Goal: Find specific page/section: Find specific page/section

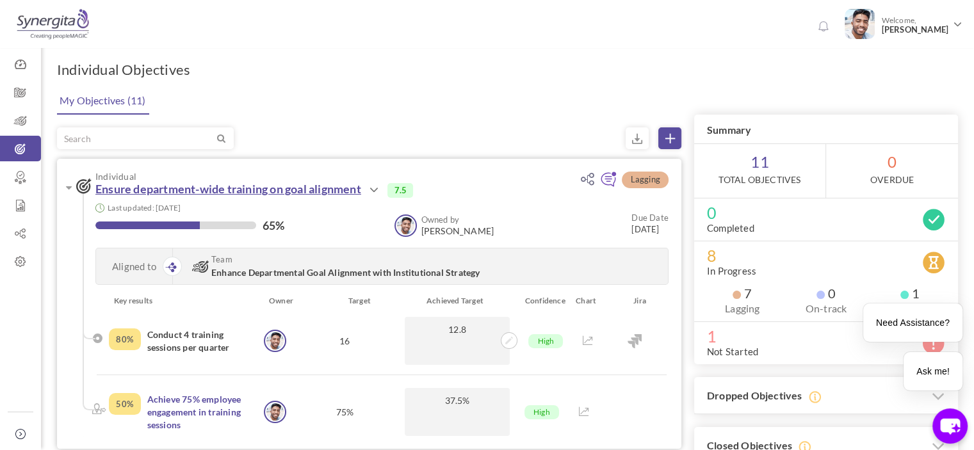
click at [123, 186] on link "Ensure department-wide training on goal alignment" at bounding box center [228, 189] width 266 height 14
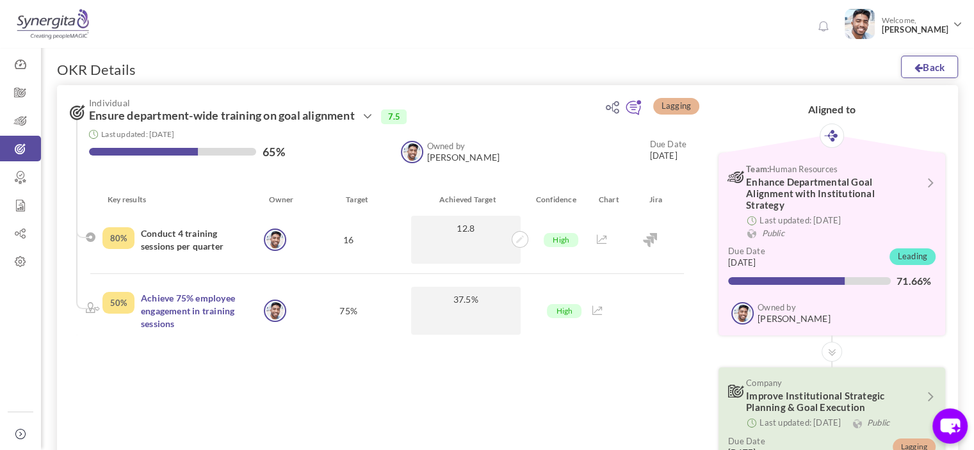
click at [925, 66] on link "Back" at bounding box center [929, 67] width 57 height 22
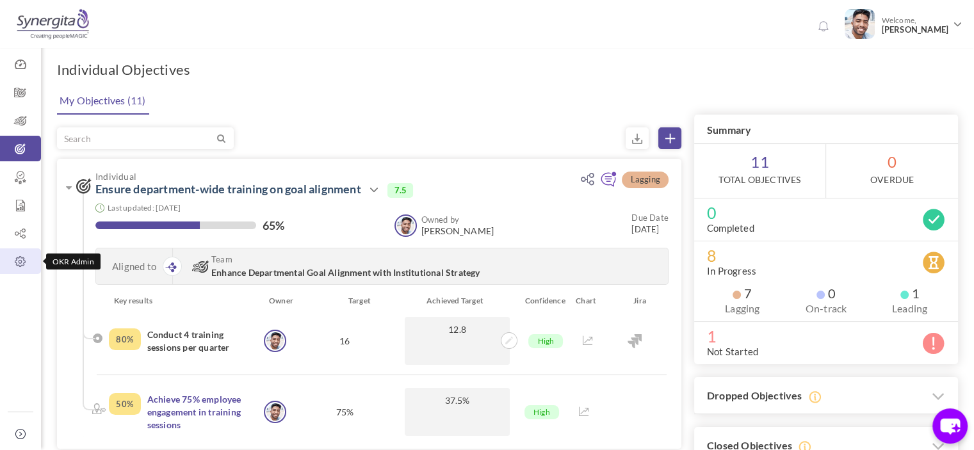
click at [9, 262] on icon at bounding box center [20, 261] width 41 height 13
